Goal: Task Accomplishment & Management: Manage account settings

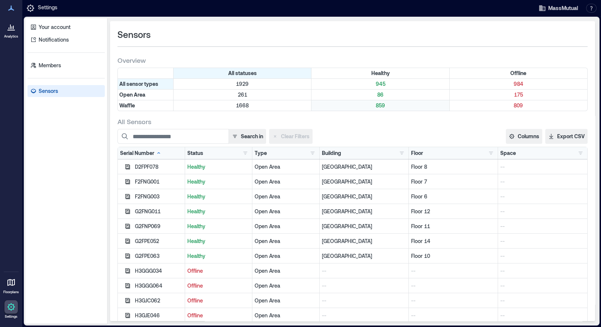
click at [375, 105] on p "859" at bounding box center [380, 105] width 135 height 7
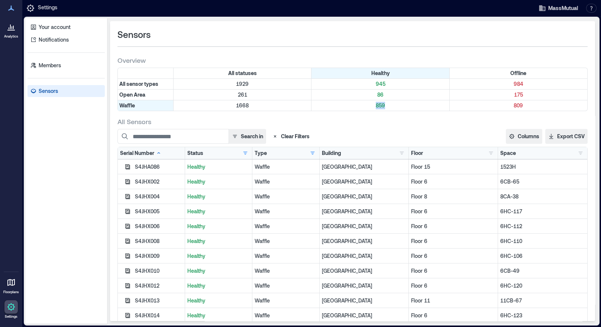
click at [411, 150] on div "Floor" at bounding box center [417, 152] width 12 height 7
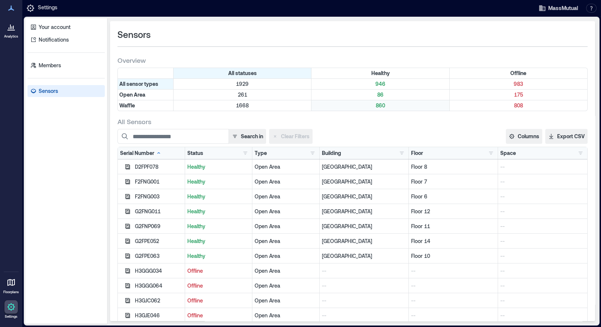
click at [375, 105] on p "860" at bounding box center [380, 105] width 135 height 7
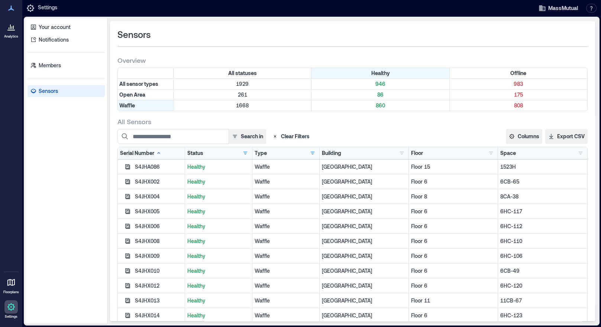
click at [414, 153] on div "Floor" at bounding box center [417, 152] width 12 height 7
